Goal: Use online tool/utility: Utilize a website feature to perform a specific function

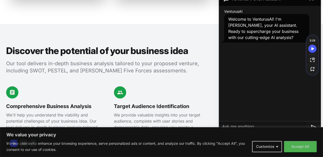
scroll to position [511, 0]
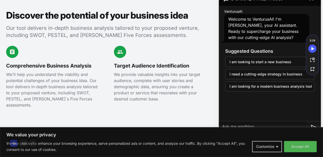
click at [165, 94] on div "Target Audience Identification We provide valuable insights into your target au…" at bounding box center [162, 77] width 96 height 62
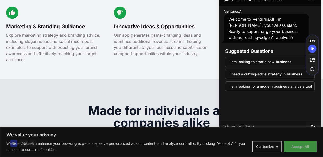
scroll to position [664, 0]
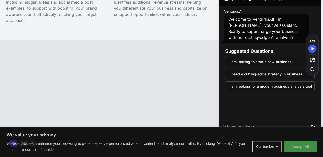
click at [300, 148] on button "Accept All" at bounding box center [300, 146] width 33 height 11
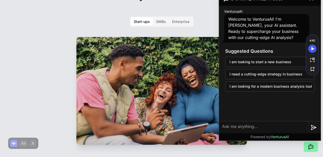
scroll to position [766, 0]
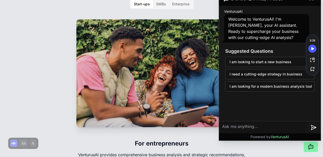
click at [215, 31] on div "Start-ups SMBs Enterprise For entrepreneurs VenturusAI provides comprehensive b…" at bounding box center [161, 95] width 179 height 192
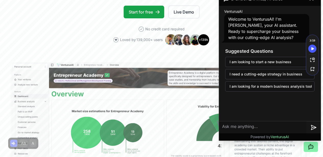
scroll to position [0, 0]
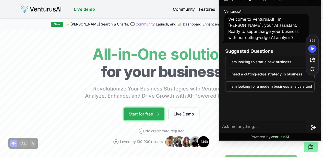
click at [154, 121] on link "Start for free" at bounding box center [144, 114] width 41 height 13
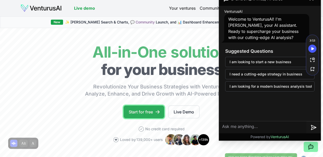
click at [146, 118] on link "Start for free" at bounding box center [144, 112] width 41 height 13
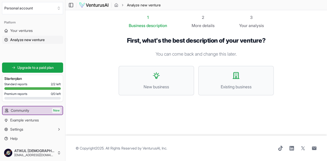
click at [109, 49] on section "1 Business description 2 More details 3 Your analysis First, what's the best de…" at bounding box center [196, 72] width 262 height 125
click at [164, 84] on span "New business" at bounding box center [156, 87] width 64 height 6
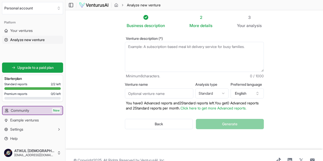
click at [135, 55] on textarea "Venture description (*)" at bounding box center [194, 57] width 139 height 30
paste textarea "31. E-commerce Shop 🛒"
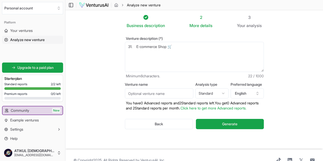
click at [127, 47] on textarea "31. E-commerce Shop 🛒" at bounding box center [194, 57] width 139 height 30
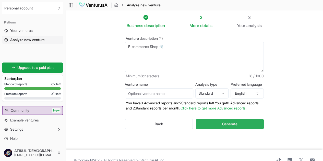
type textarea "E-commerce Shop 🛒"
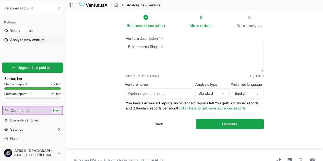
click at [222, 124] on button "Generate" at bounding box center [230, 124] width 68 height 10
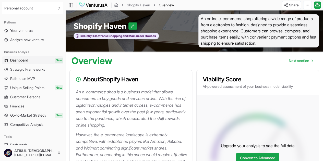
click at [173, 39] on div "Shopify Haven Industry: Electronic Shopping and Mail-Order Houses" at bounding box center [129, 30] width 129 height 33
click at [98, 15] on div "Shopify Haven Industry: Electronic Shopping and Mail-Order Houses" at bounding box center [129, 30] width 129 height 33
click at [101, 18] on div "Shopify Haven Industry: Electronic Shopping and Mail-Order Houses" at bounding box center [129, 30] width 129 height 33
click at [165, 38] on div "Shopify Haven Industry: Electronic Shopping and Mail-Order Houses" at bounding box center [129, 30] width 129 height 33
click at [171, 29] on div "Shopify Haven" at bounding box center [130, 25] width 113 height 9
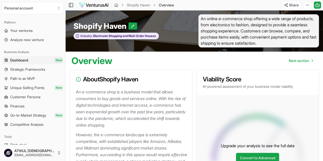
click at [186, 7] on div "Toggle Sidebar Shopify Haven Overview Share Toggle Chat Sidebar" at bounding box center [194, 5] width 258 height 8
click at [222, 25] on span "An online e-commerce shop offering a wide range of products, from electronics t…" at bounding box center [258, 30] width 121 height 33
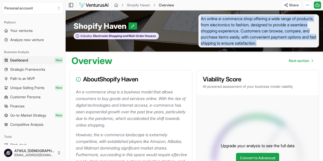
drag, startPoint x: 200, startPoint y: 18, endPoint x: 318, endPoint y: 45, distance: 120.4
click at [318, 45] on span "An online e-commerce shop offering a wide range of products, from electronics t…" at bounding box center [258, 30] width 121 height 33
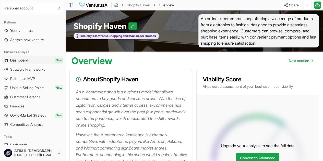
click at [243, 56] on div "Overview Next section" at bounding box center [194, 59] width 258 height 14
click at [185, 22] on div "Shopify Haven" at bounding box center [130, 25] width 113 height 9
click at [57, 19] on div "Platform" at bounding box center [32, 22] width 61 height 8
click at [169, 58] on div "Overview Next section" at bounding box center [194, 59] width 258 height 14
